Goal: Task Accomplishment & Management: Use online tool/utility

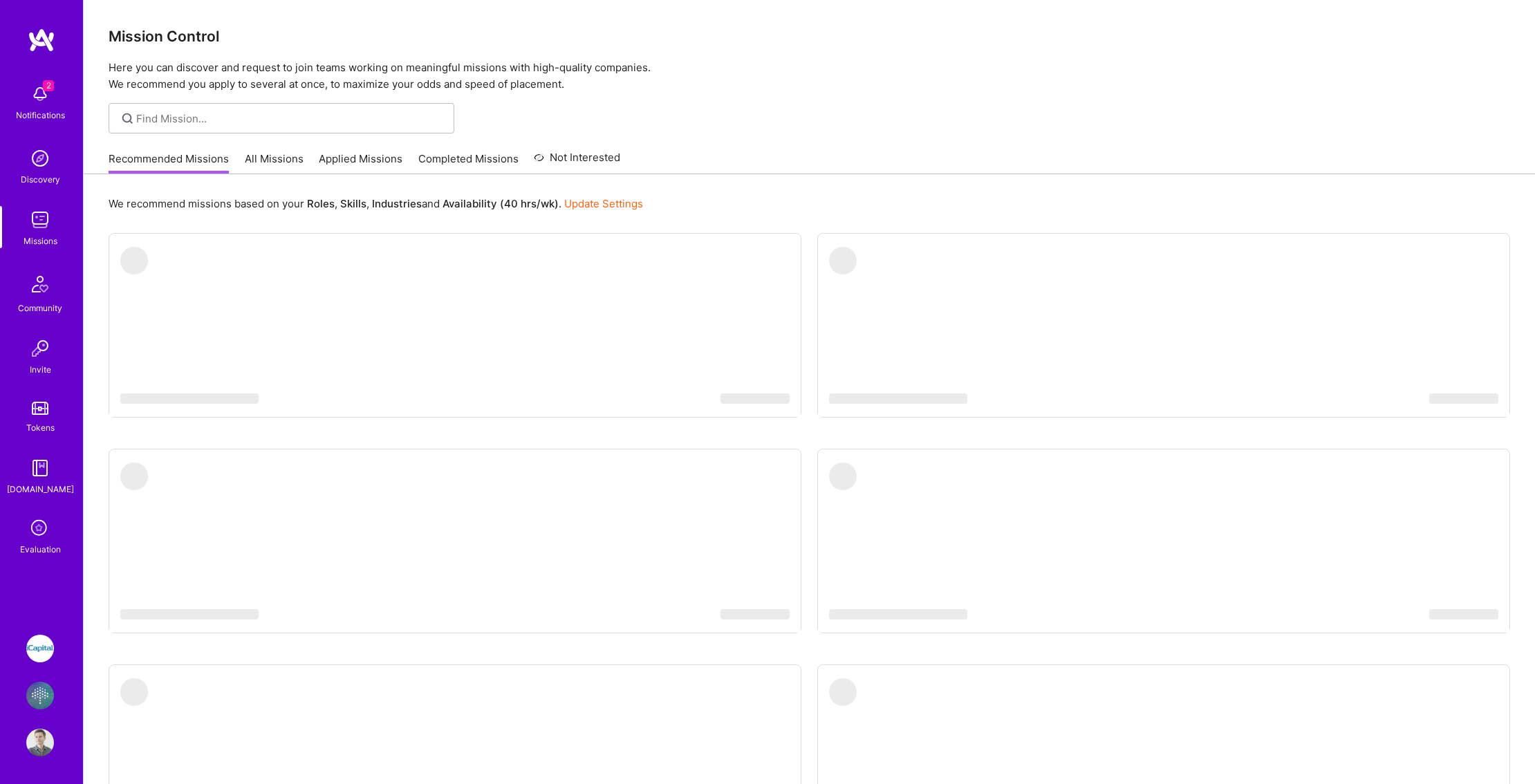
click at [39, 693] on img at bounding box center [40, 696] width 28 height 28
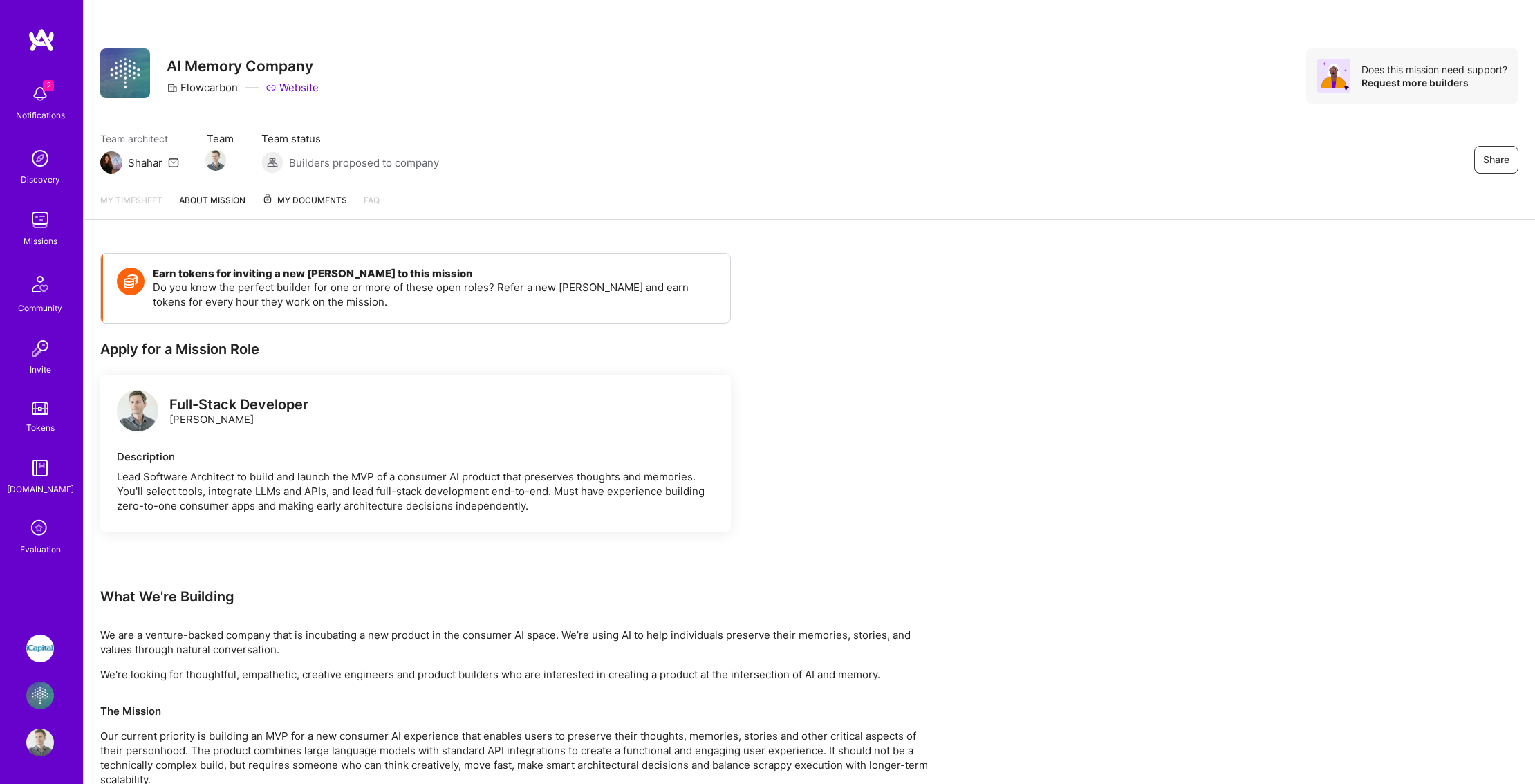
click at [216, 192] on div "My timesheet About Mission My Documents FAQ" at bounding box center [809, 200] width 1451 height 38
click at [214, 202] on link "About Mission" at bounding box center [212, 206] width 66 height 26
click at [295, 192] on div "My timesheet About Mission My Documents 1 FAQ" at bounding box center [809, 201] width 1451 height 39
click at [295, 203] on span "My Documents 1" at bounding box center [315, 200] width 107 height 15
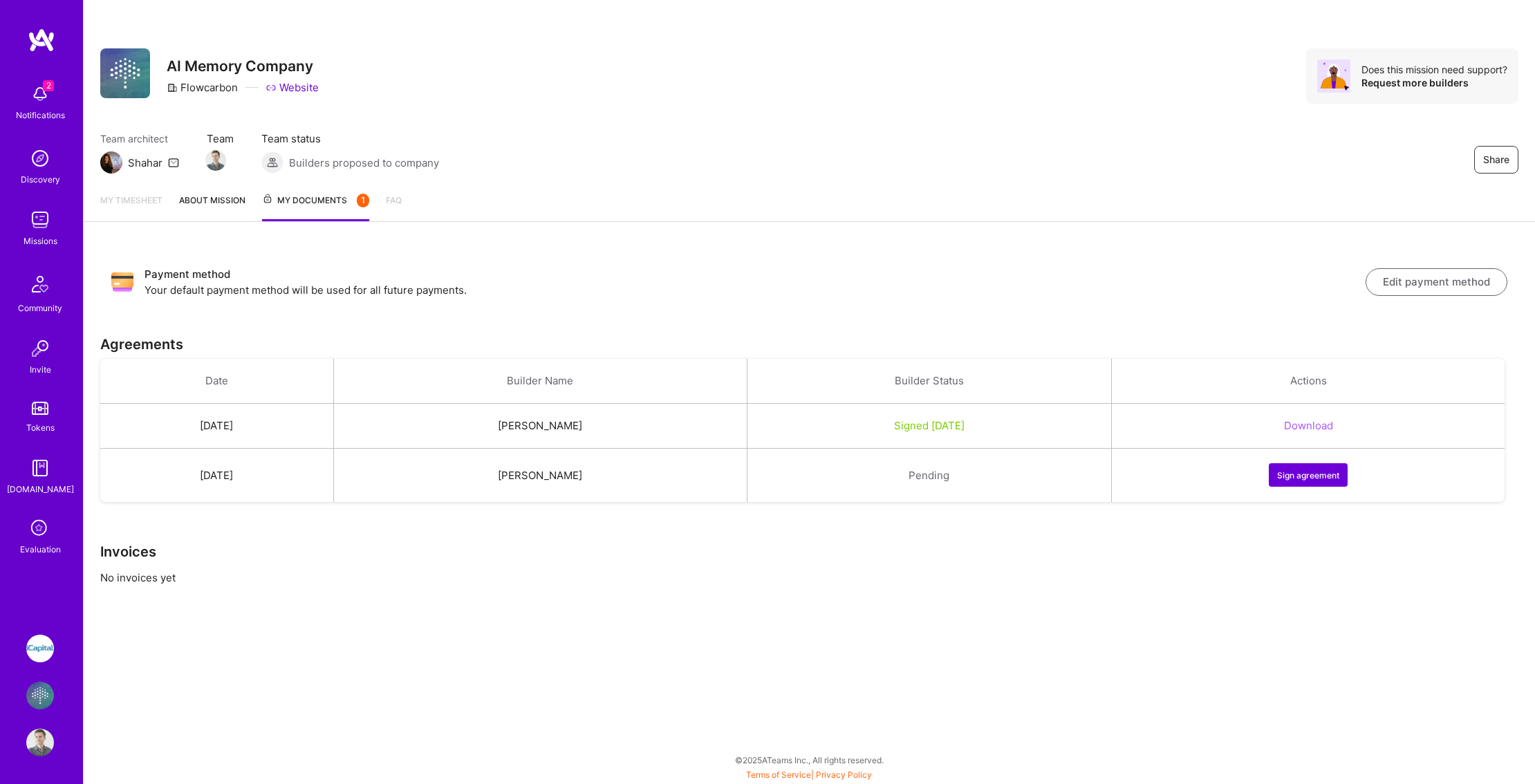
click at [1297, 483] on button "Sign agreement" at bounding box center [1308, 475] width 79 height 24
click at [41, 104] on img at bounding box center [40, 94] width 28 height 28
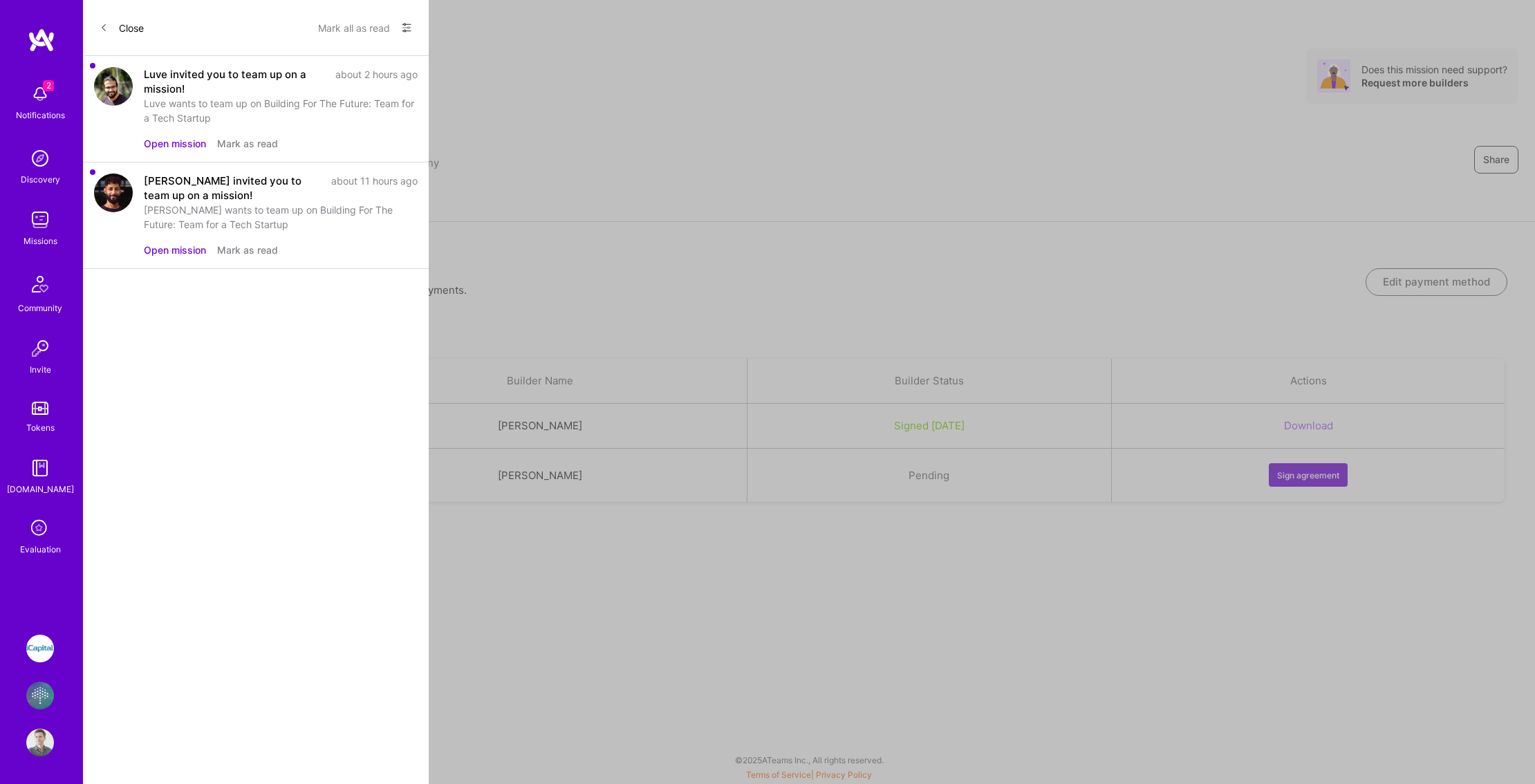
click at [191, 144] on button "Open mission" at bounding box center [175, 143] width 62 height 15
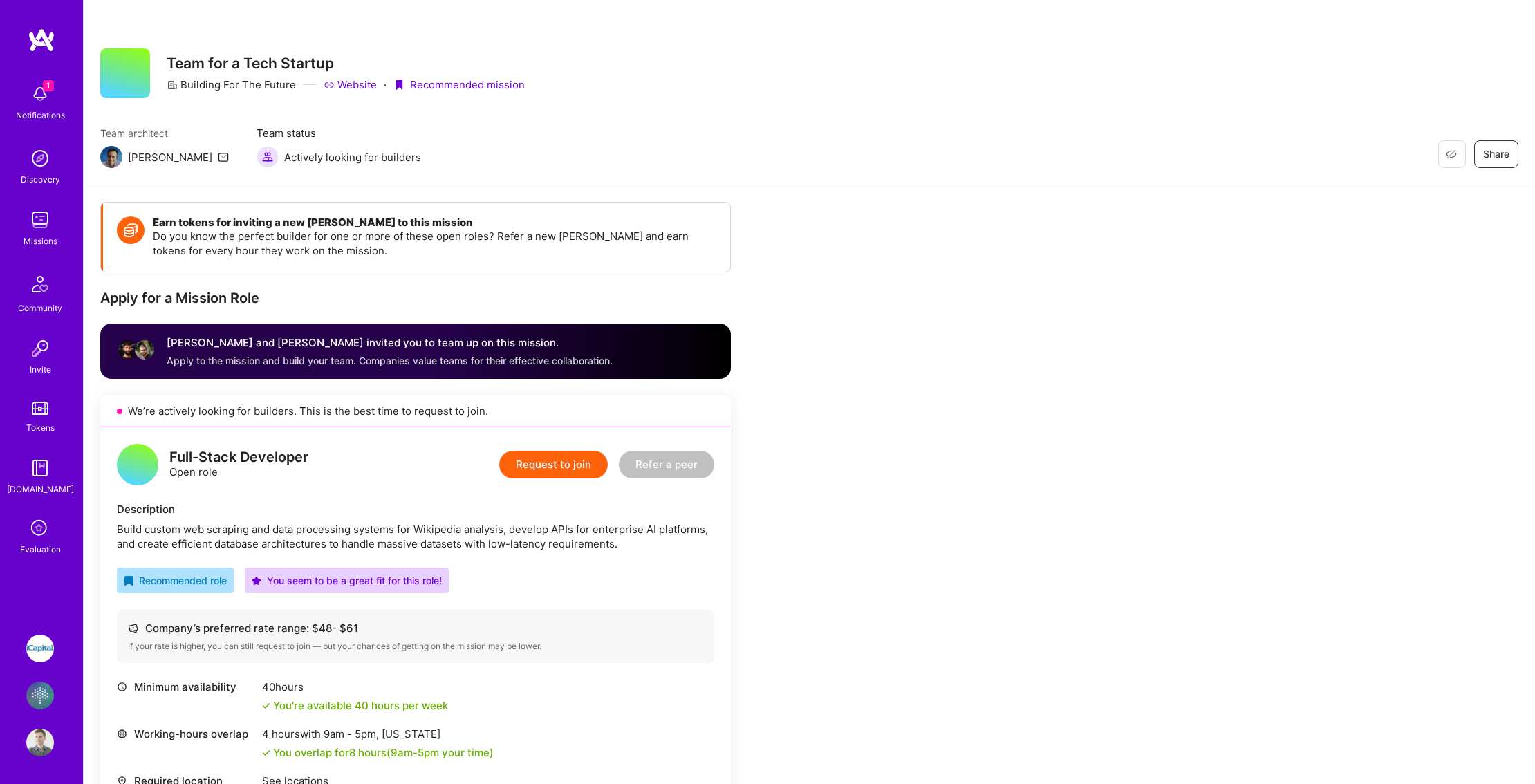
click at [357, 84] on link "Website" at bounding box center [350, 84] width 53 height 15
click at [43, 104] on img at bounding box center [40, 94] width 28 height 28
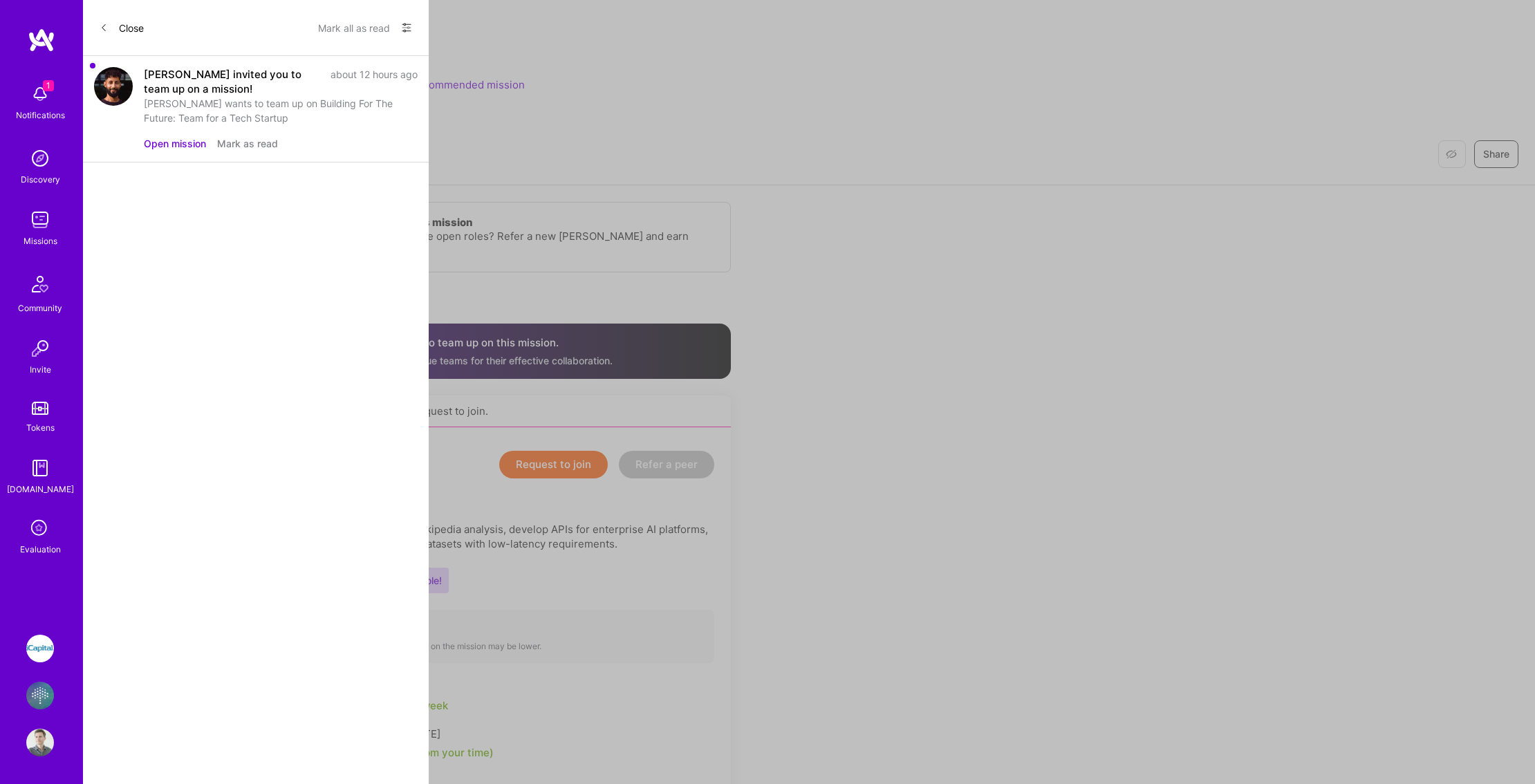
click at [164, 149] on button "Open mission" at bounding box center [175, 143] width 62 height 15
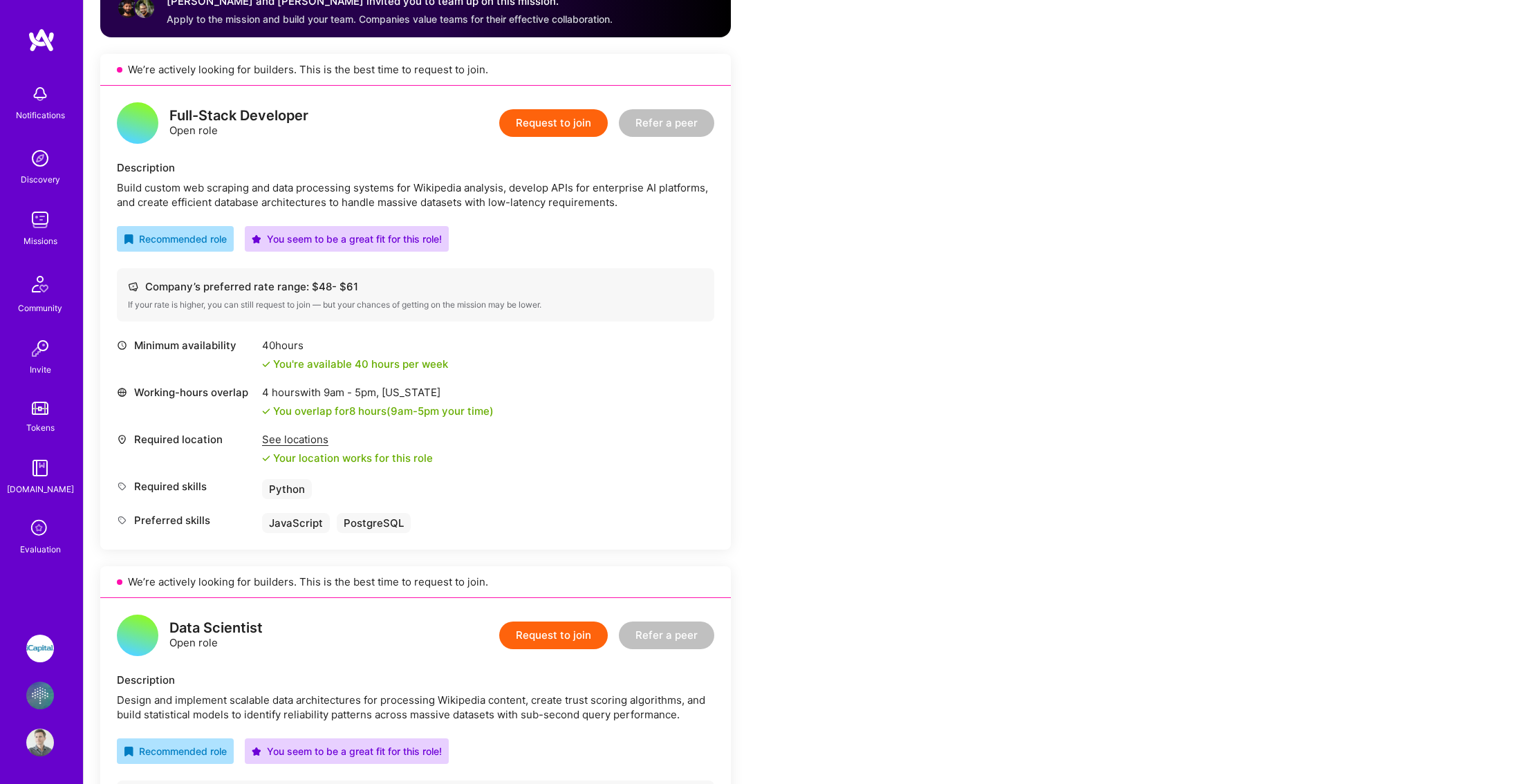
scroll to position [619, 0]
